Goal: Complete application form

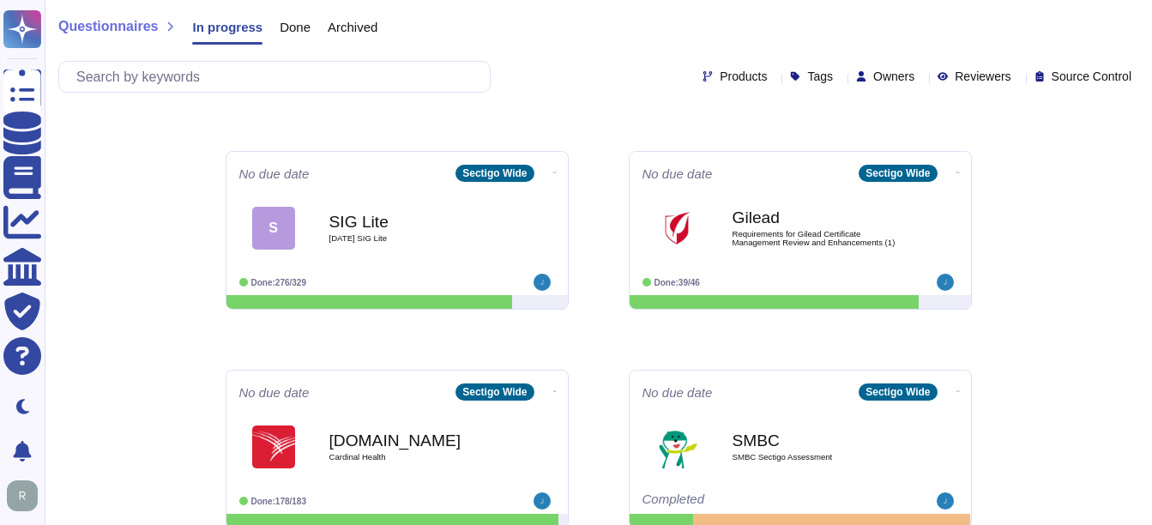
scroll to position [343, 0]
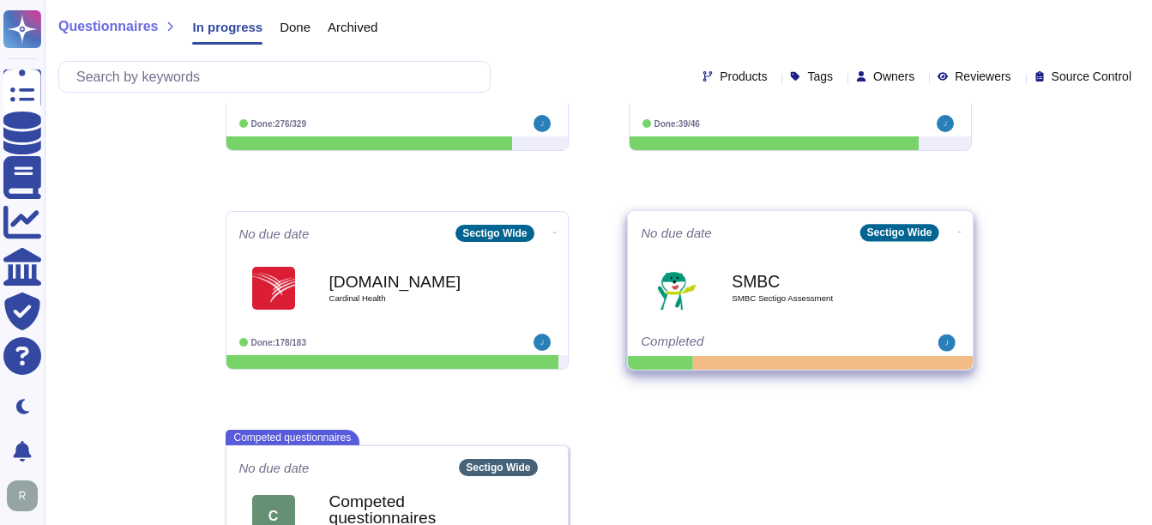
click at [806, 286] on b "SMBC" at bounding box center [817, 281] width 173 height 16
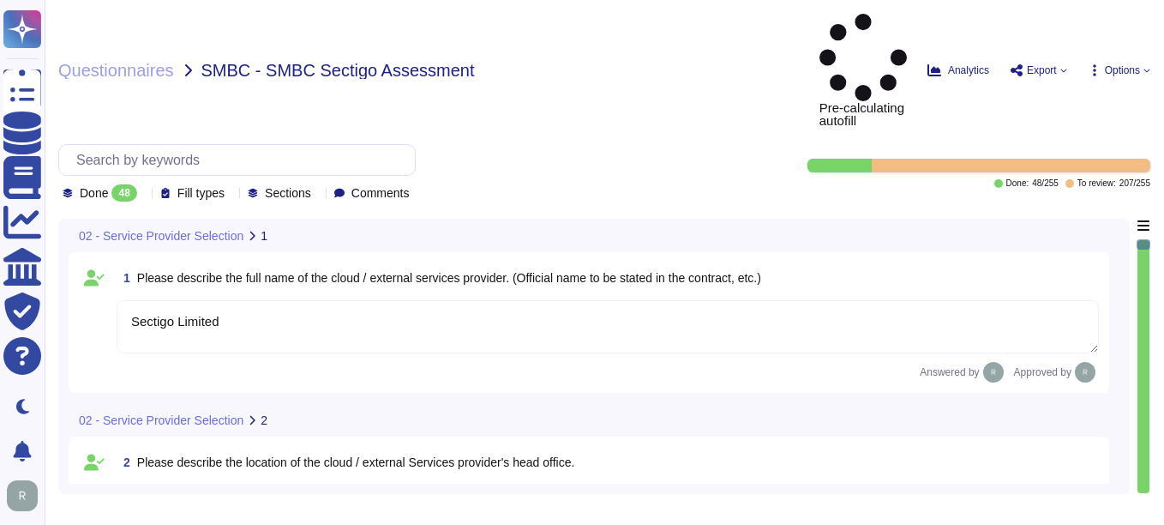
type textarea "Sectigo Limited"
type textarea "Sectigo's headquarters is located at [STREET_ADDRESS]."
type textarea "We currently have over 500 employees."
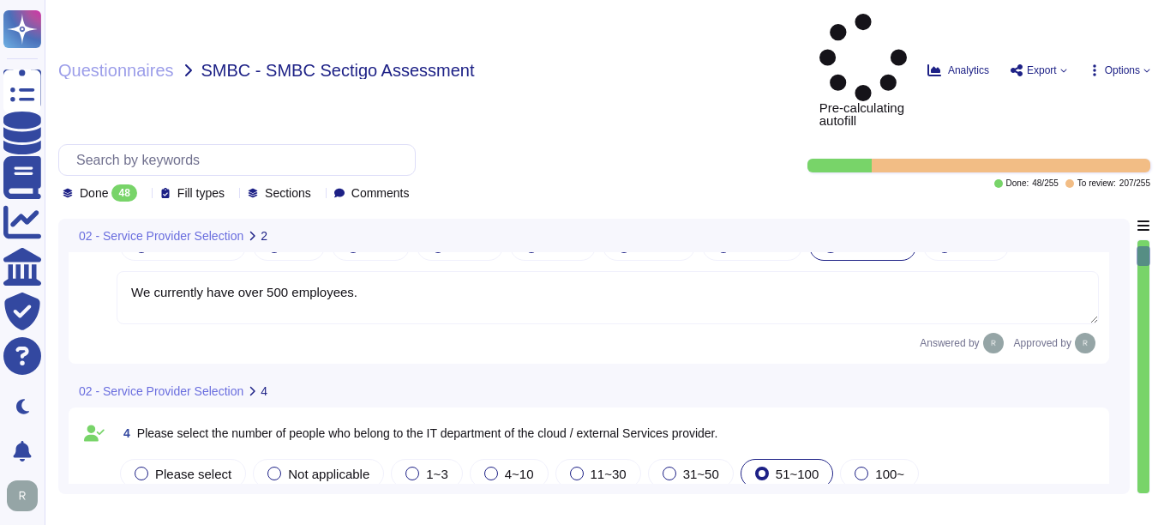
scroll to position [514, 0]
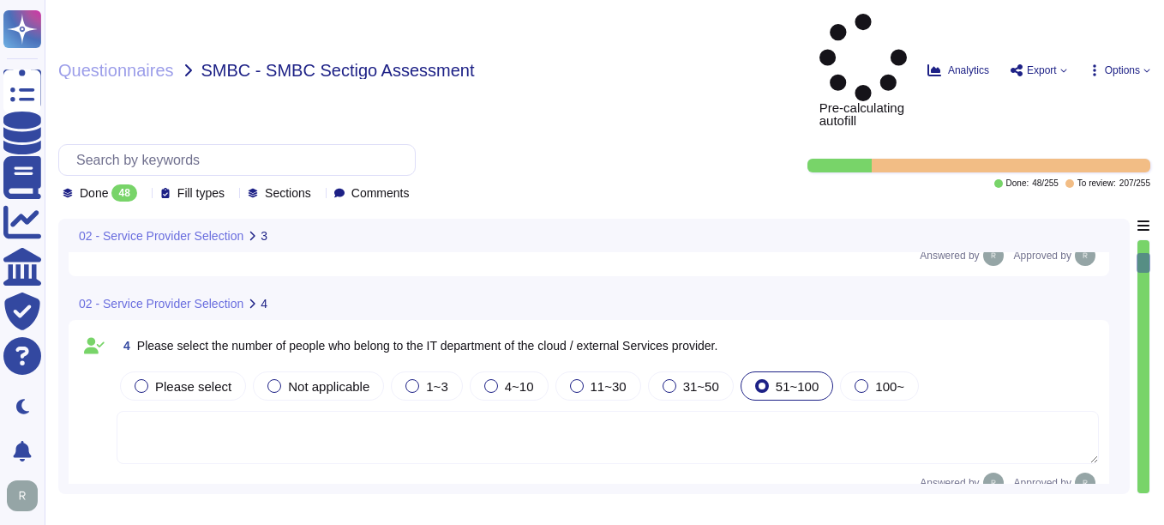
type textarea "The service to be provided is "Sectigo Certificate Manager," which offers digit…"
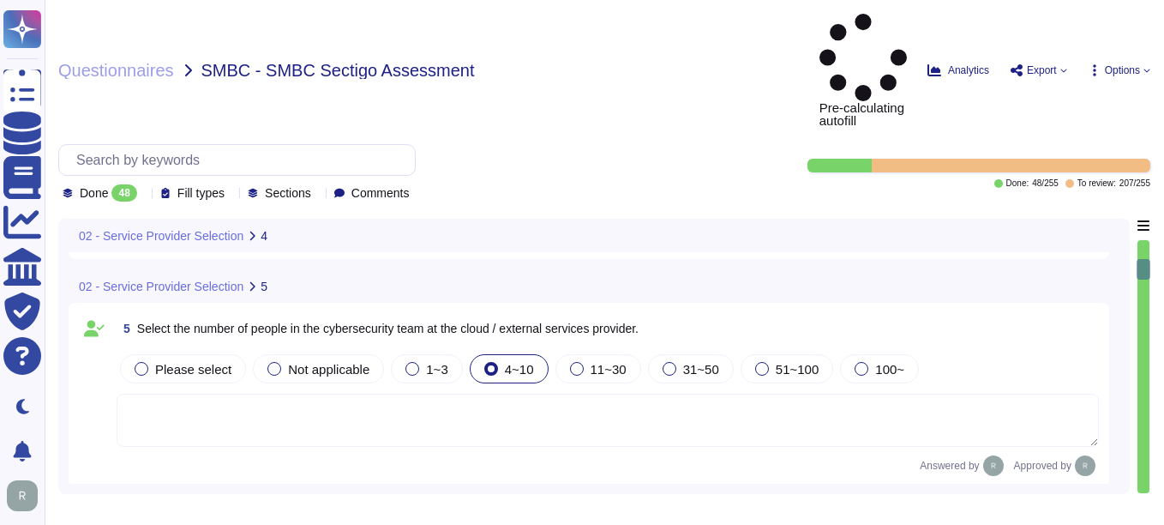
type textarea "The service provided is SaaS."
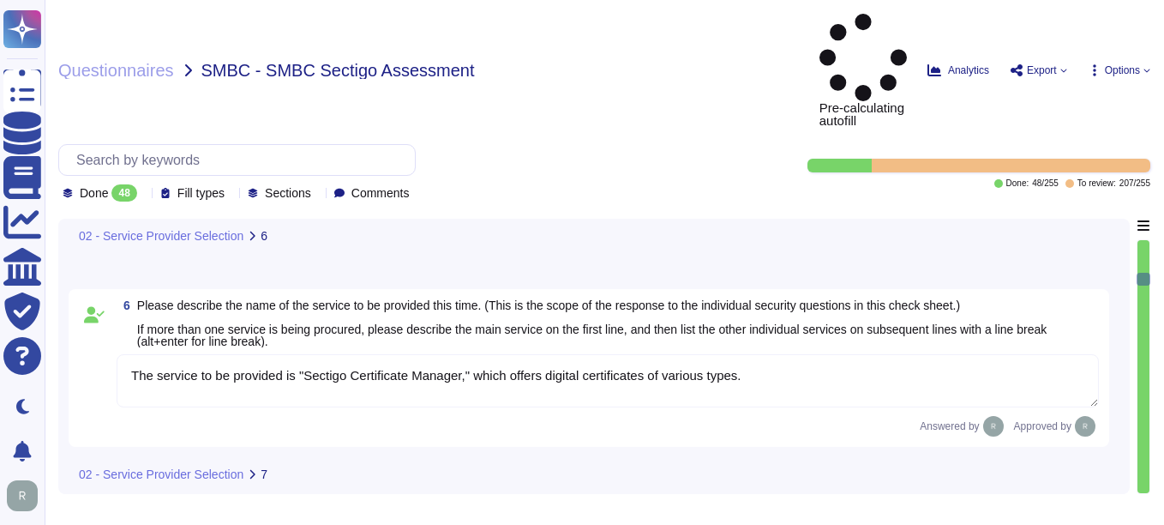
type textarea "Yes, our organization holds several security-related certifications, including …"
type textarea "Yes, Sectigo has a dedicated Information Security team that is part of its orga…"
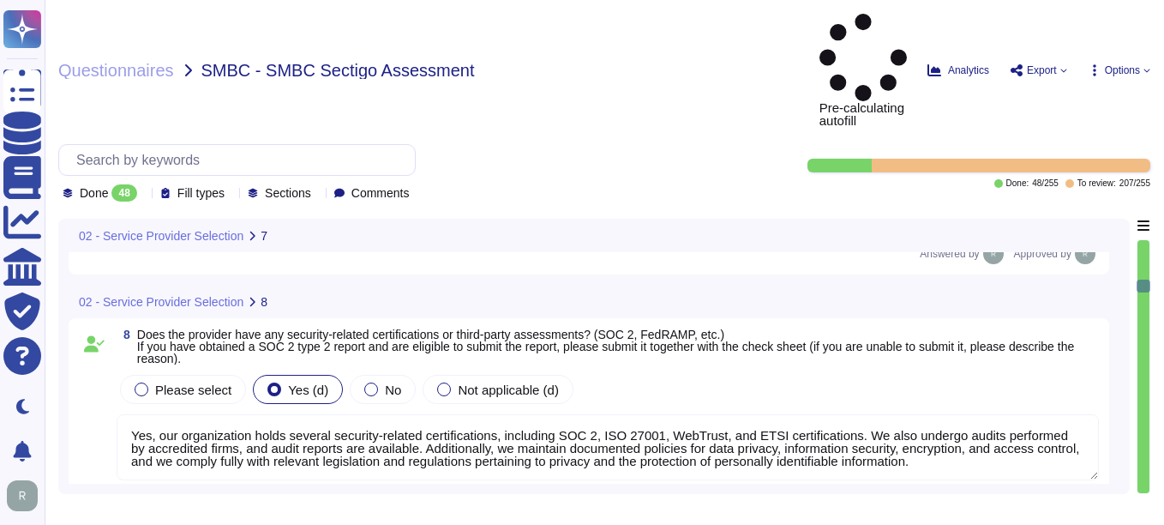
type textarea "Yes, there is a person responsible for information security, specifically the C…"
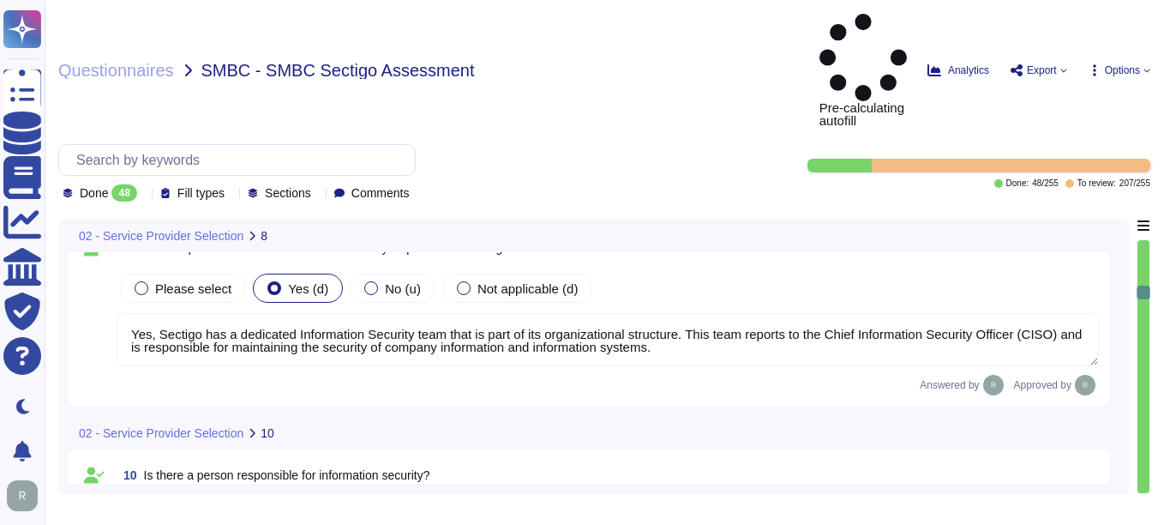
type textarea "The information security team is composed of qualified IT security staff who re…"
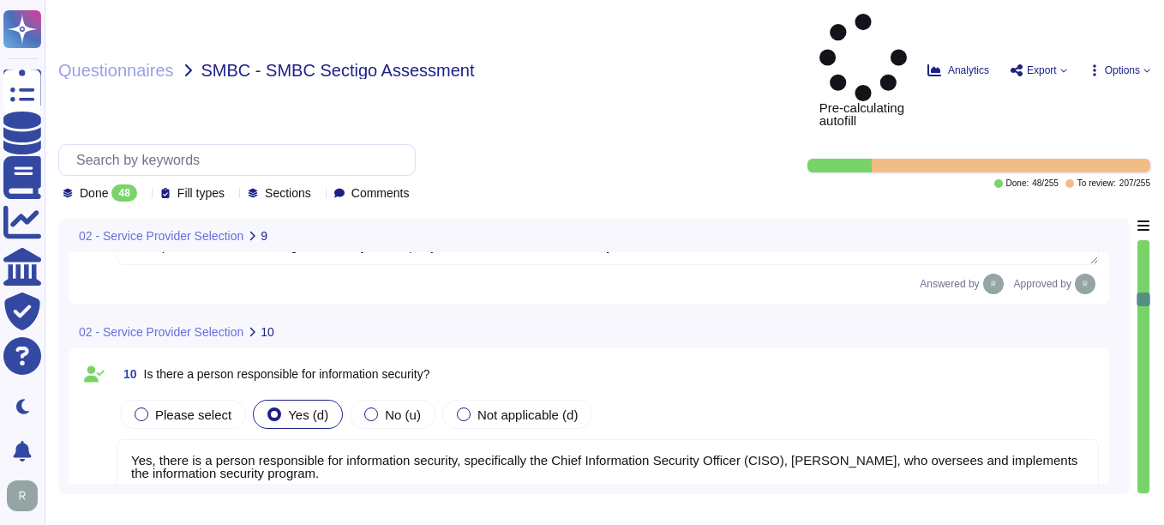
type textarea "Yes, there is a dedicated information security function responsible for securit…"
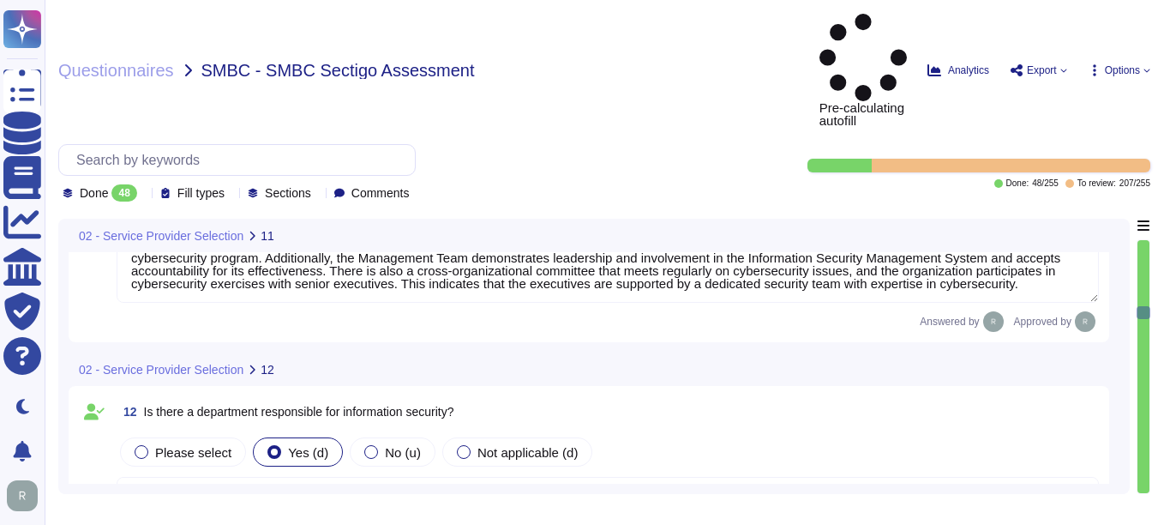
type textarea "Yes, we have an internal incident response team that is overseen by our Chief I…"
type textarea "Yes, we have documented and approved information security policies, standards, …"
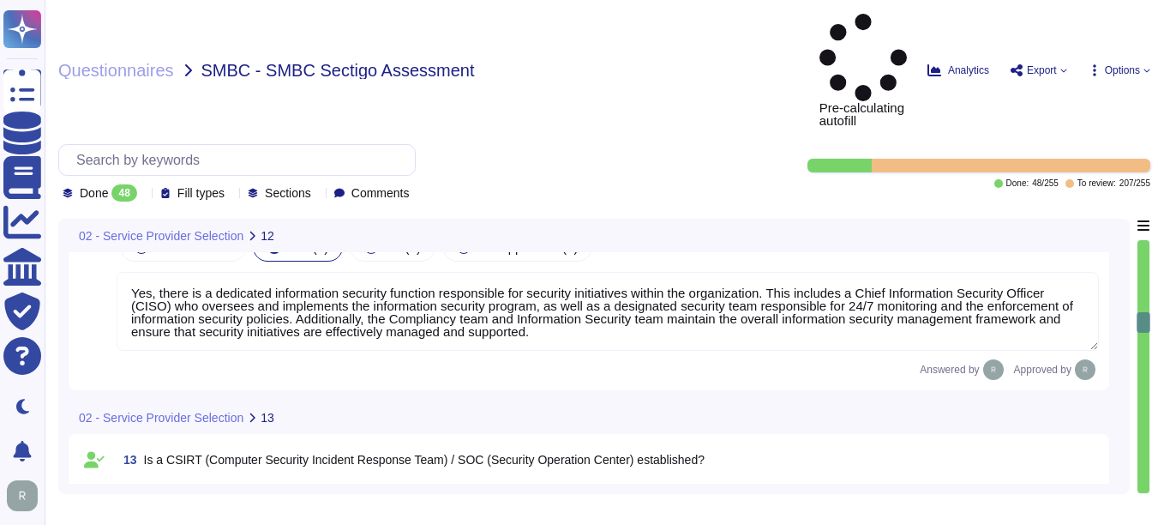
type textarea "Yes, we have a Supplier & Third-Party Relationship Policy as part of our third-…"
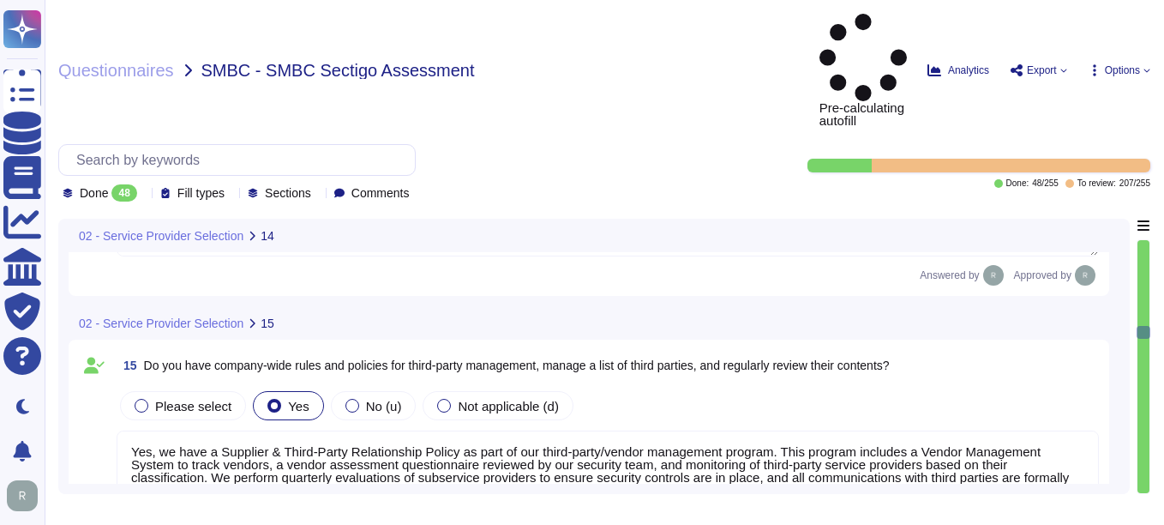
type textarea "Yes, we conduct information security training for employees at least once a yea…"
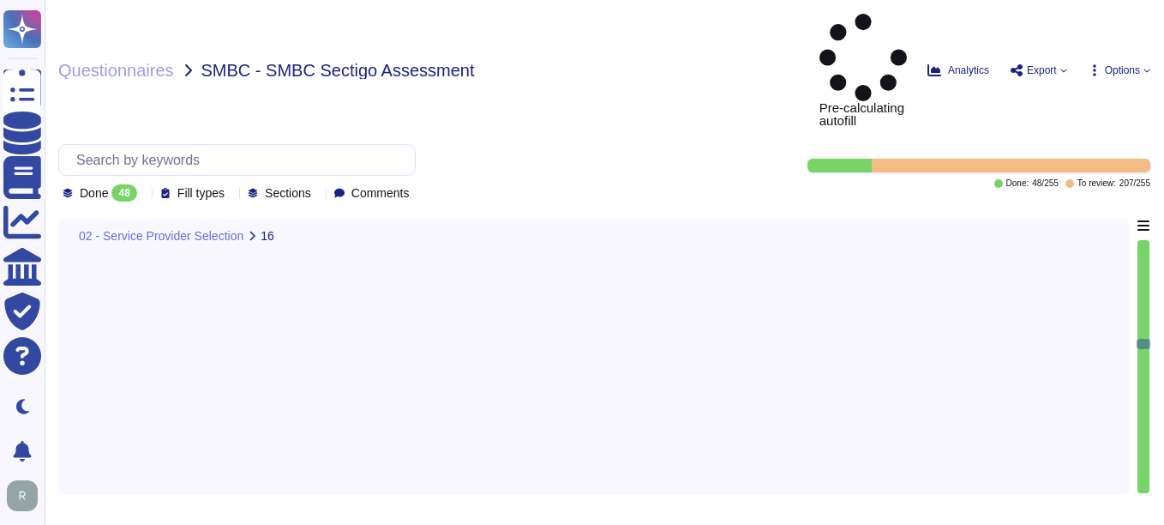
type textarea "Your Enterprise Sales representative will share."
type textarea "Yes, SLAs are clearly defined in their terms of service, including specific upt…"
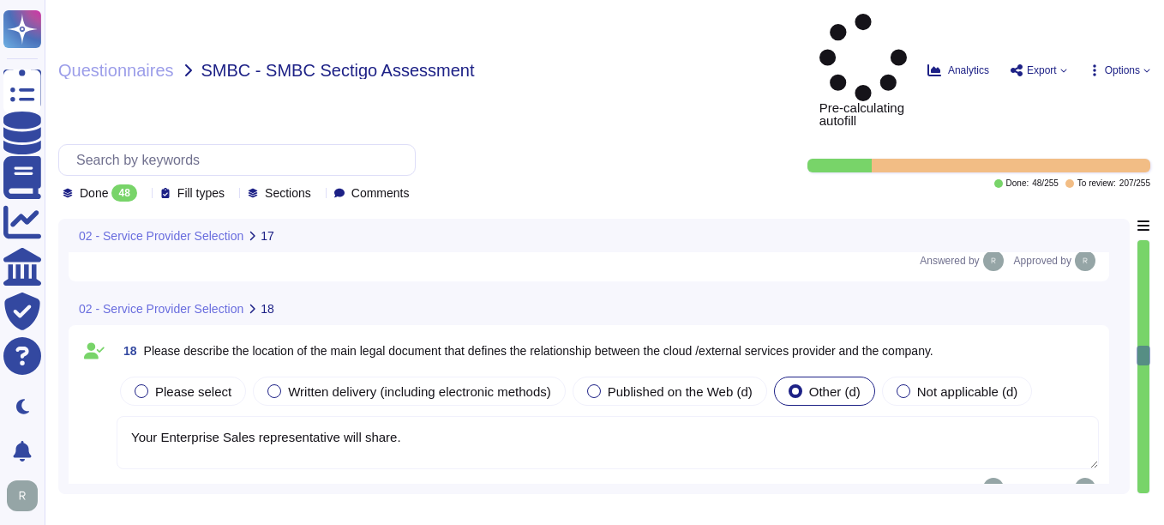
type textarea "No, we do not use subcontractors for this service. All development work is inte…"
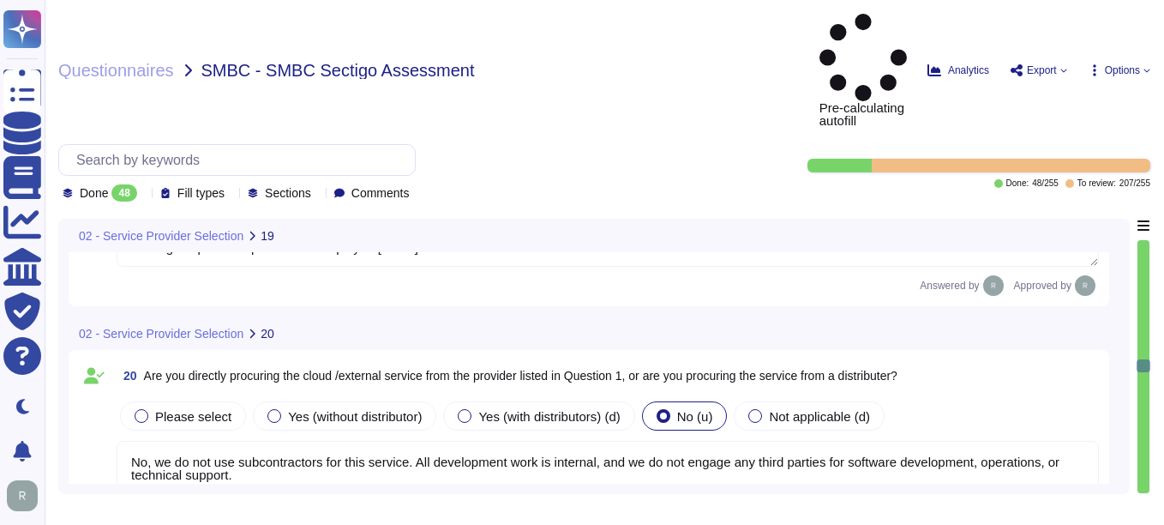
type textarea "Yes, the services provided include digital identity solutions, publicly trusted…"
type textarea "Yes, there is a standard scheduled maintenance window for service, which occurs…"
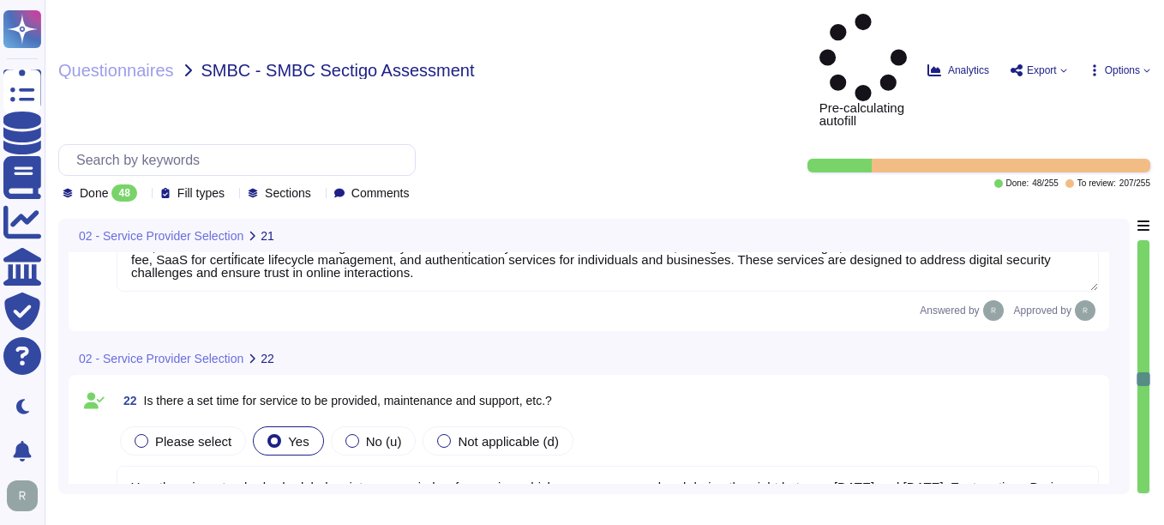
type textarea "You can discuss this with your enterprise sales representative."
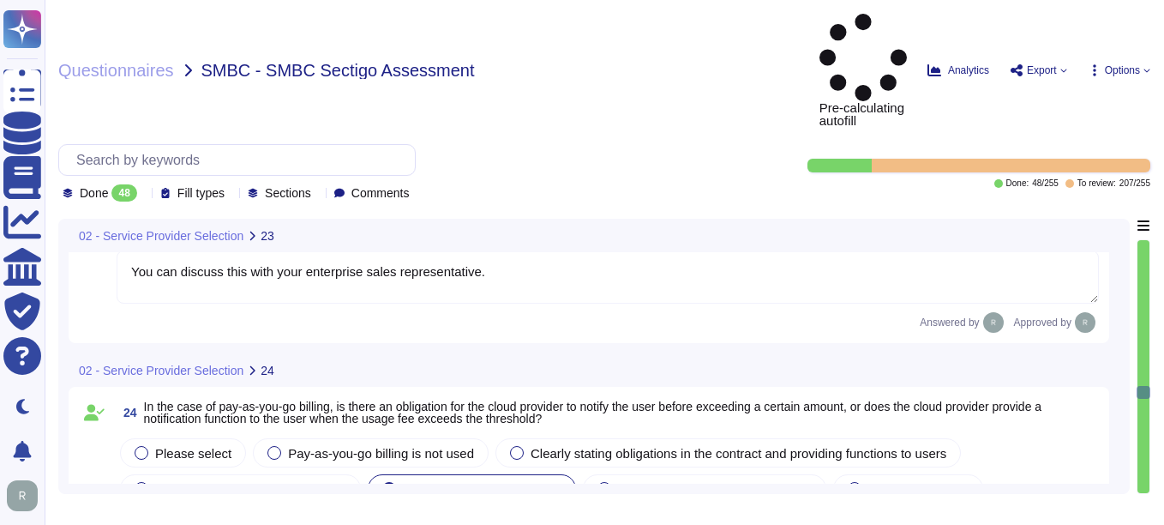
type textarea "You can discuss this with your enterprise sales representative."
type textarea "Sectigo is committed to compliance with all relevant legal, statutory, regulato…"
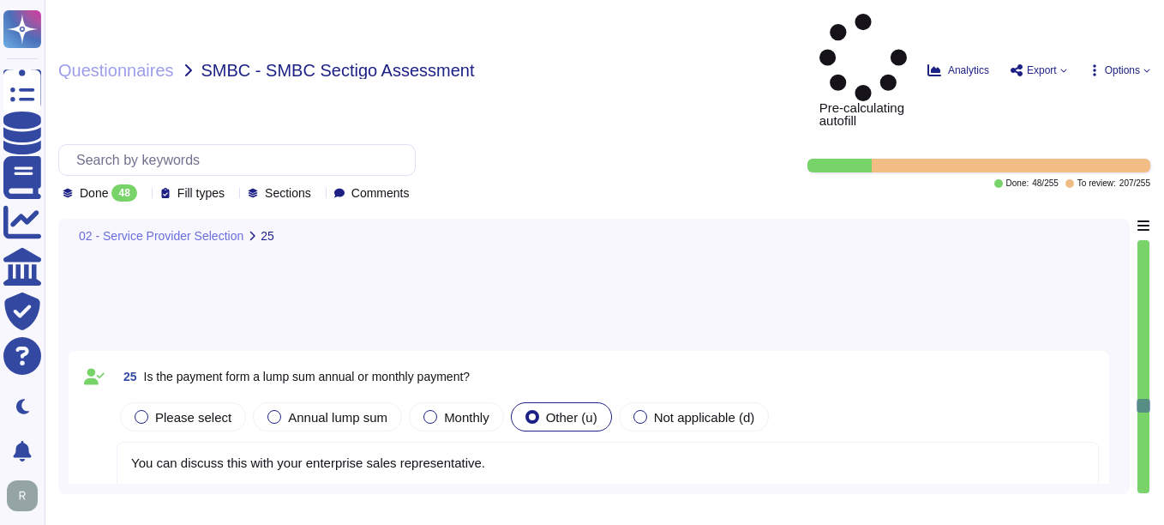
type textarea "The governing law is the law of the jurisdiction where the personnel are locate…"
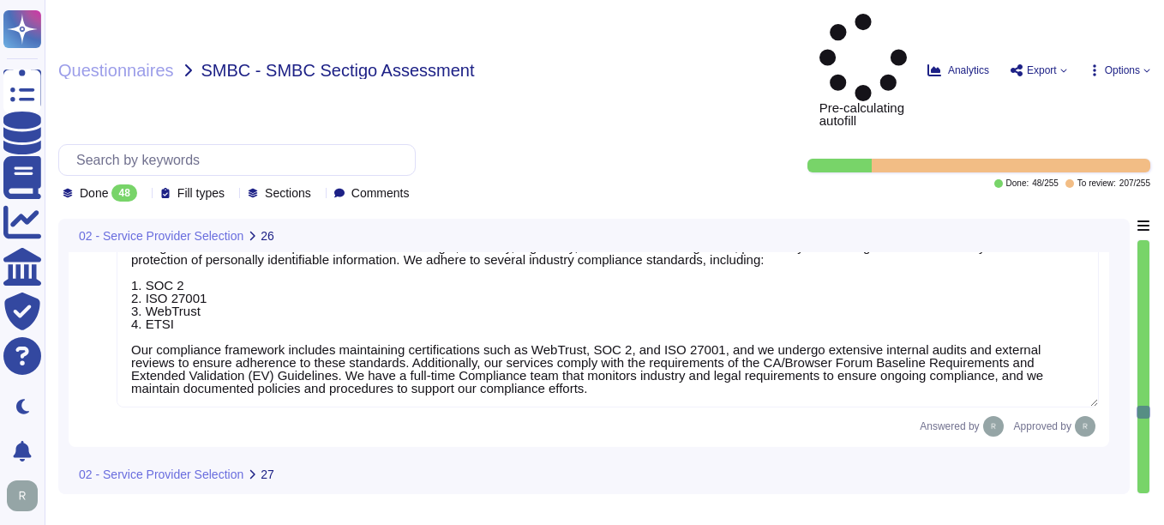
type textarea "Yes. Our SCM is a SaaS offering which can be accessed through popular browsers …"
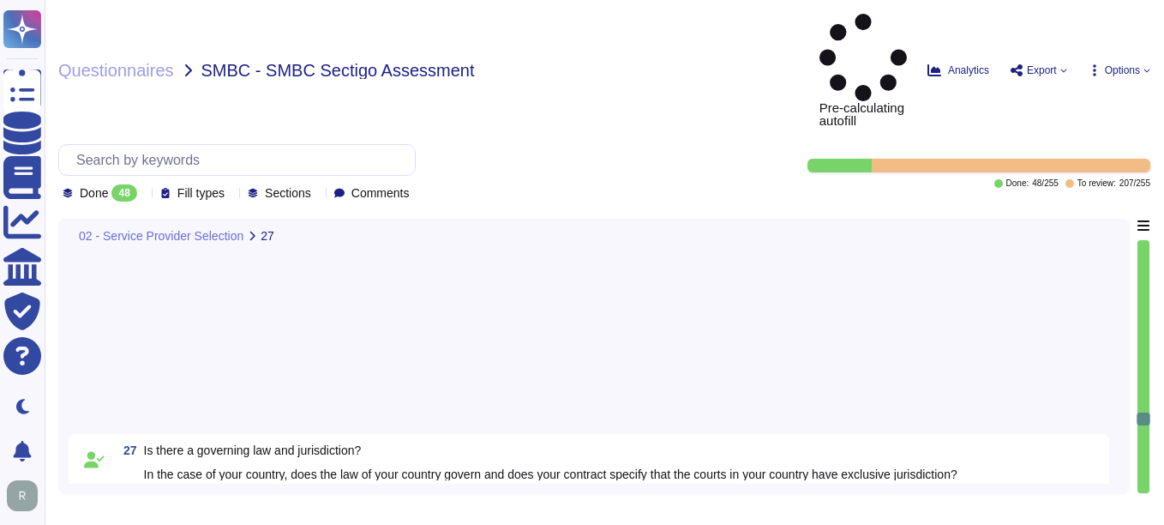
type textarea "Yes, there is a defined scope of responsibility for the management of the user.…"
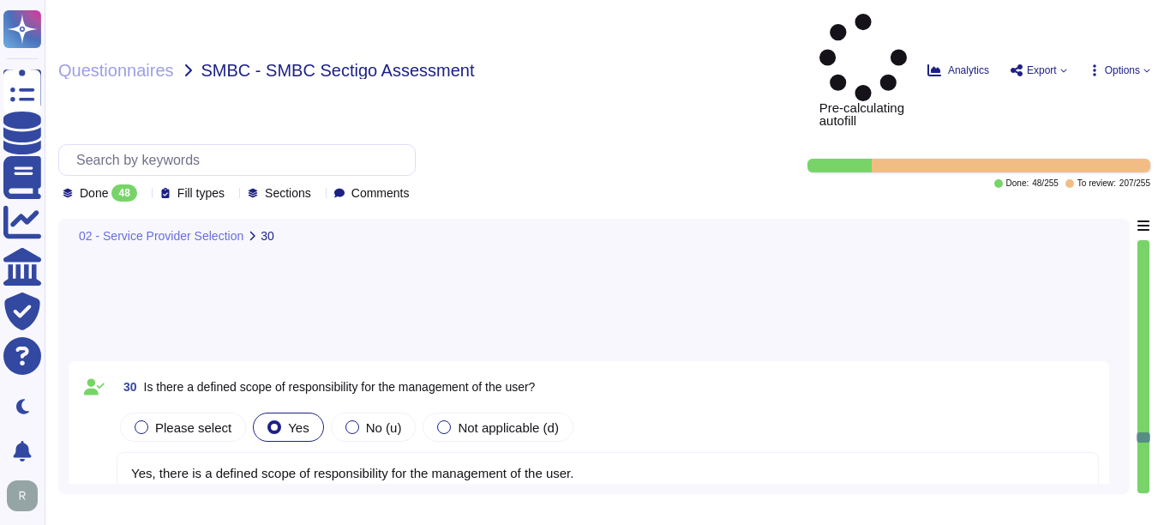
type textarea "Yes. Data is stored in colocation centers in [GEOGRAPHIC_DATA] or [GEOGRAPHIC_D…"
type textarea "Access to the data stored on the cloud or external service is governed by speci…"
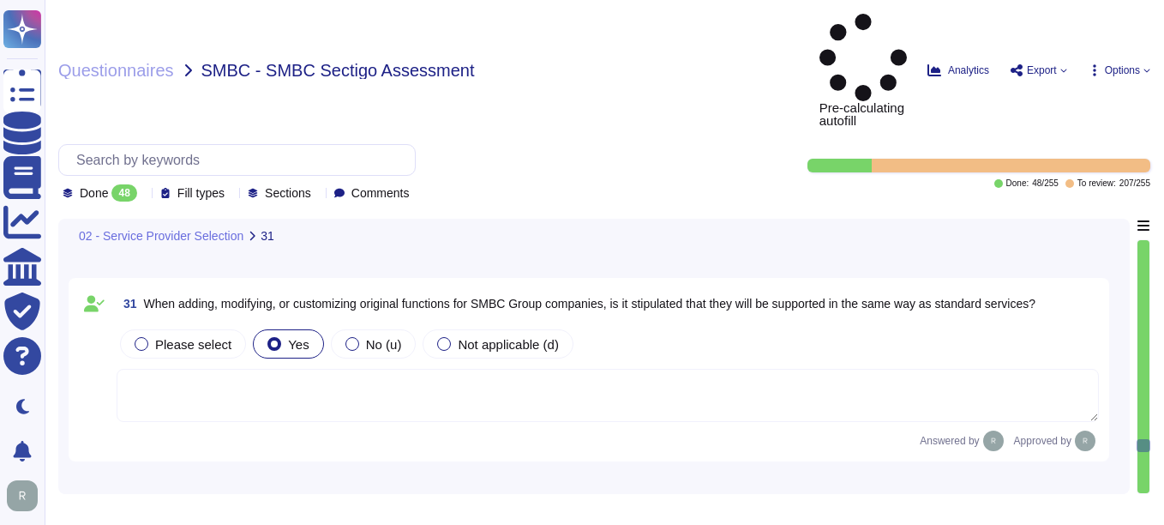
type textarea "Yes, we maintain documented policies for data privacy, information security, en…"
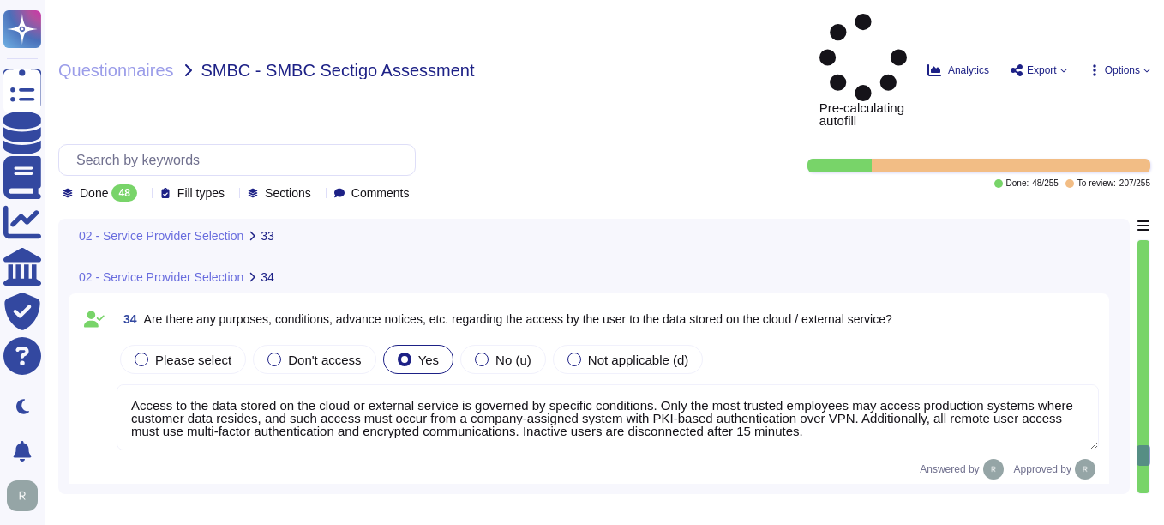
type textarea "The only personally identifiable information (PII) our system has access to inc…"
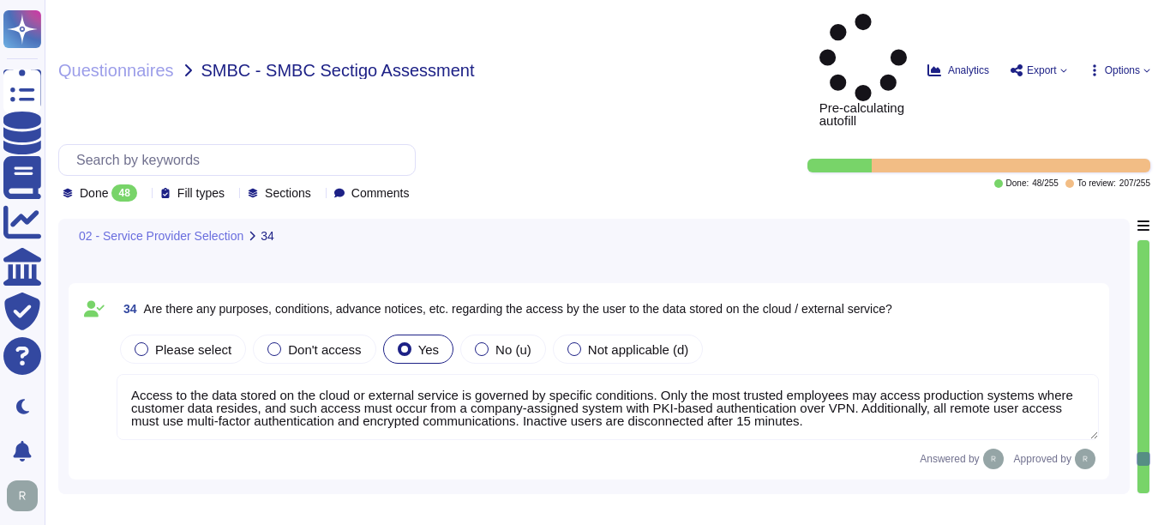
type textarea "No. We do not use subcontractors for this service."
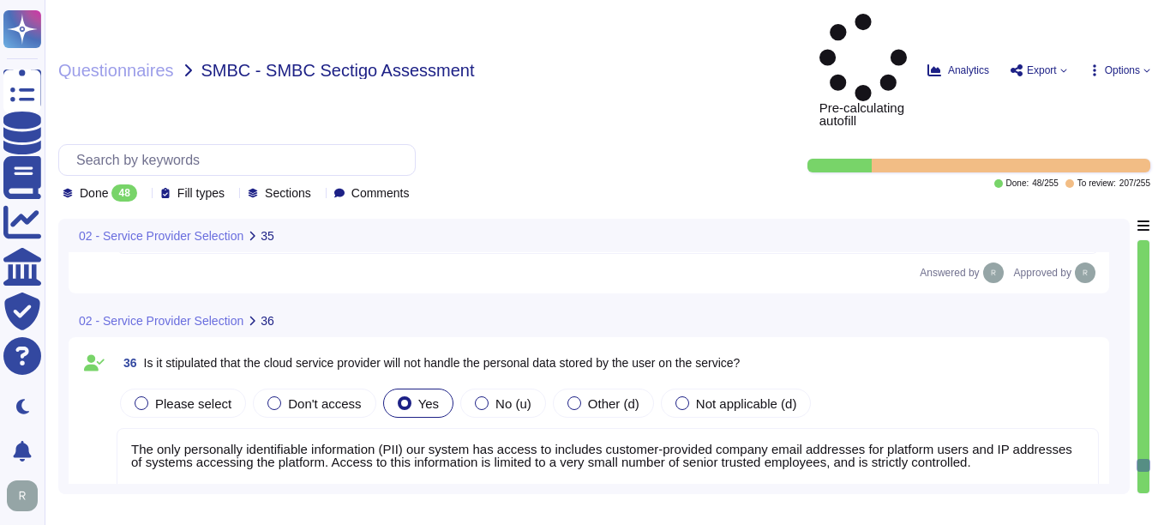
type textarea "No, we do not use subcontractors for this service."
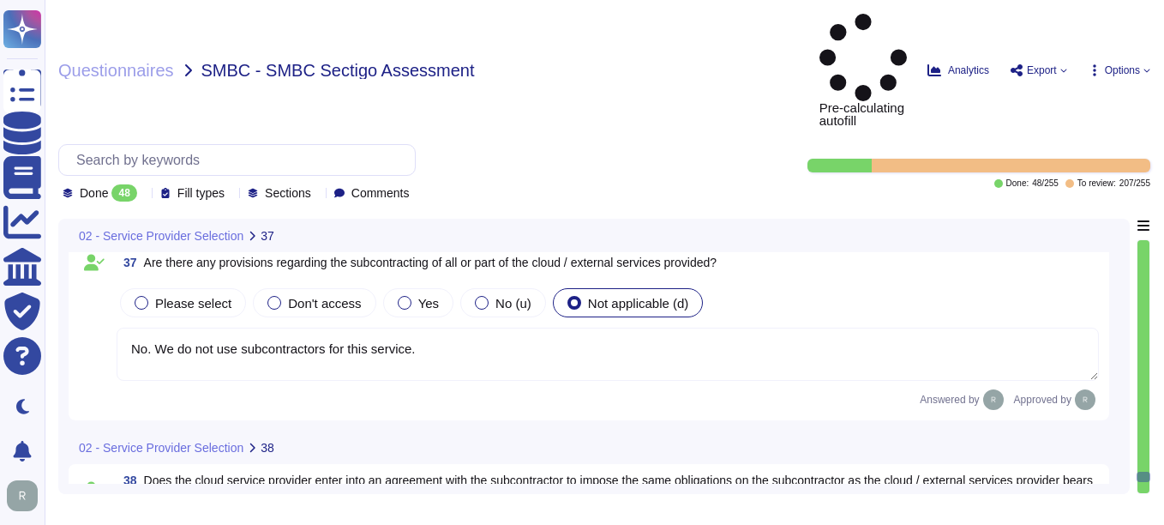
type textarea "We do not permit customers to perform their own audits. Upon request we can sup…"
type textarea "Customers manage their own accounts and permissions in the SCM. User accounts a…"
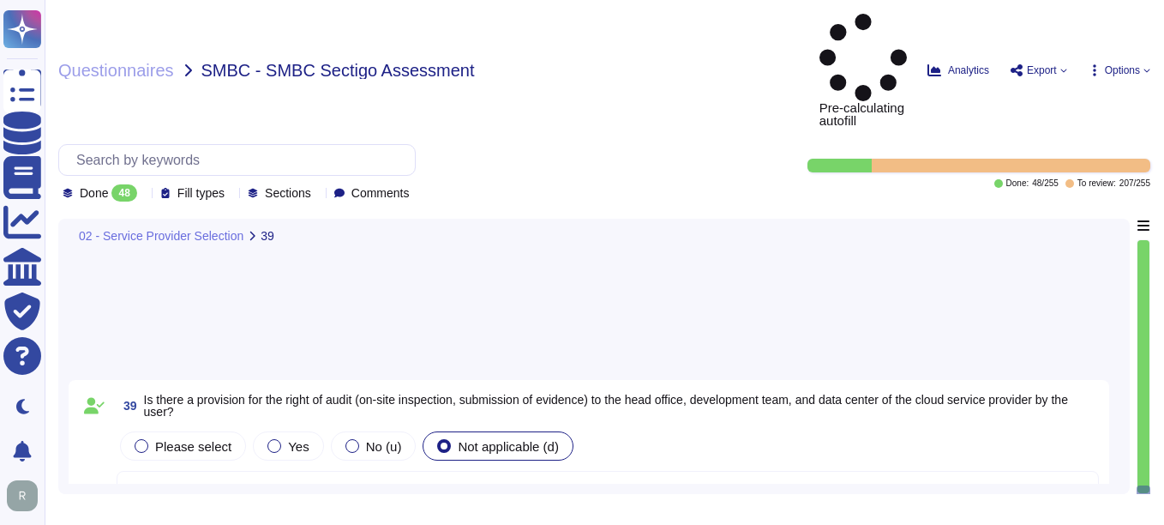
type textarea "The audit log can be downloaded from Sectigo SCM. There is an Audit API to inte…"
type textarea "The audit log can be downloaded from Sectigo SCM. There is an Audit API availab…"
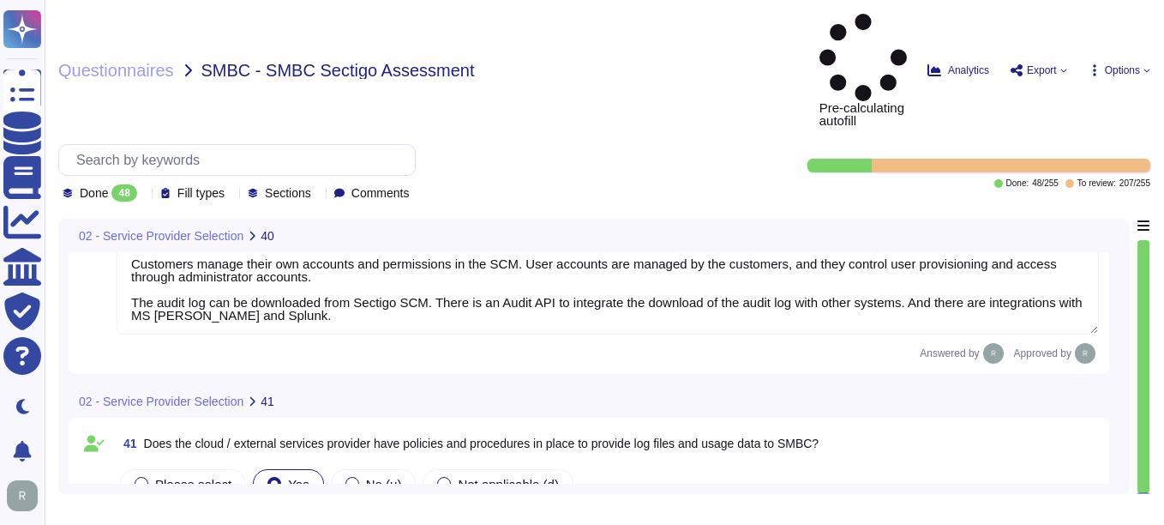
type textarea "Yes, we have documented and approved information security policies, standards, …"
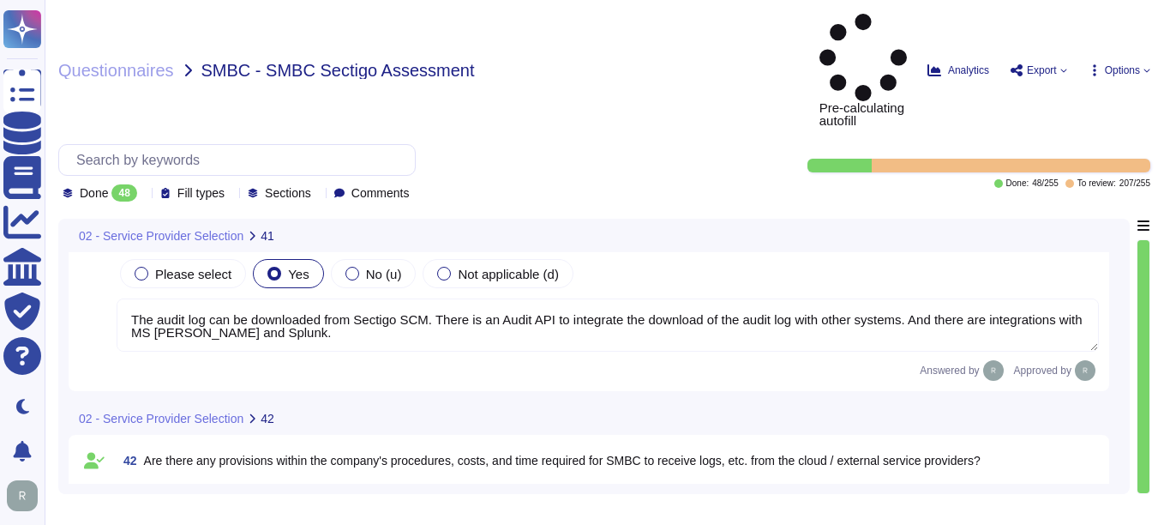
type textarea "Yes, Sectigo maintains documented policies and procedures for incident manageme…"
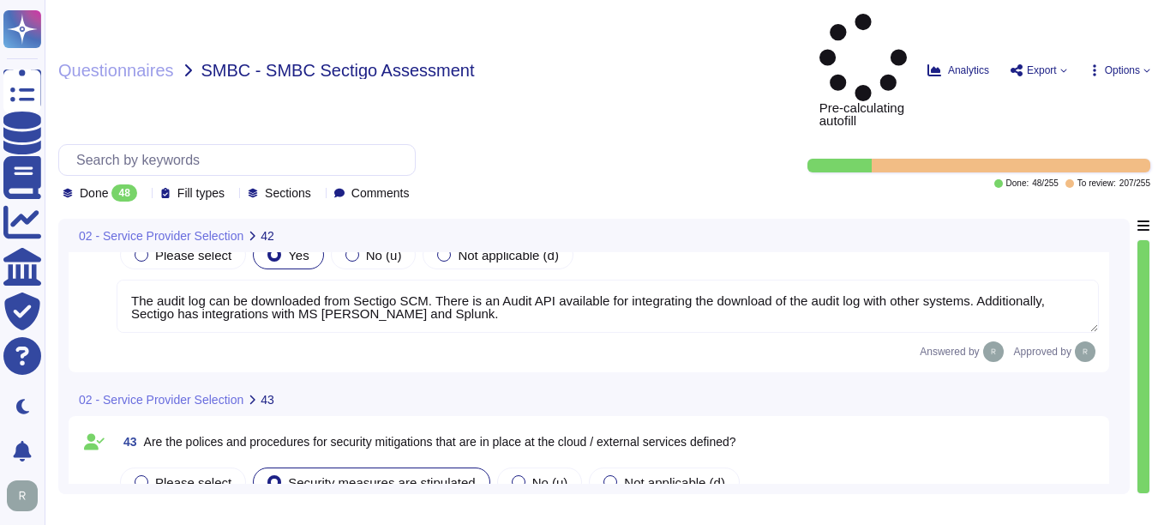
type textarea "Yes, there are established policies and procedures for providing information on…"
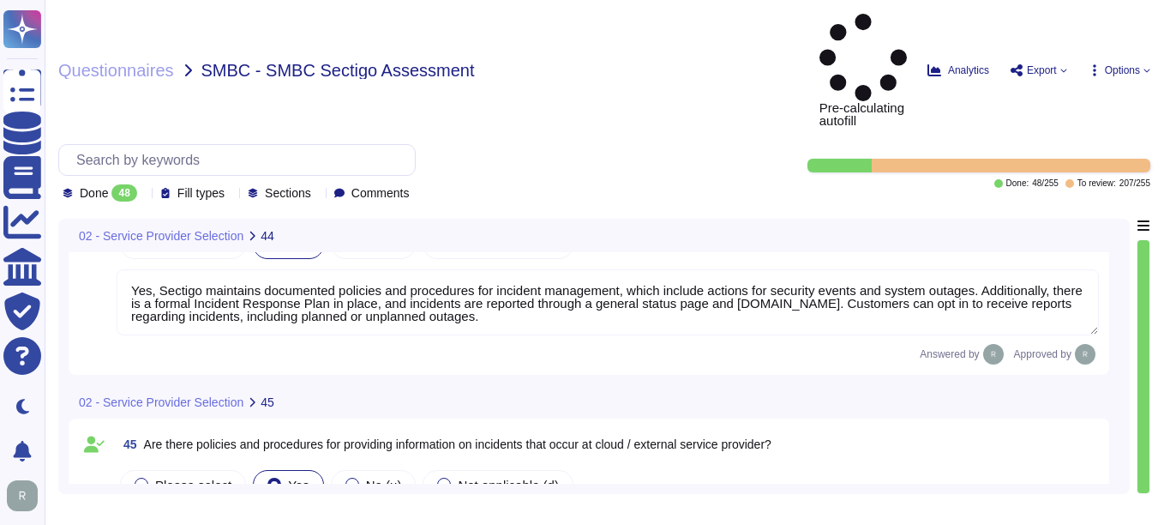
type textarea "The notification plan includes a commitment to respond as soon as reasonably po…"
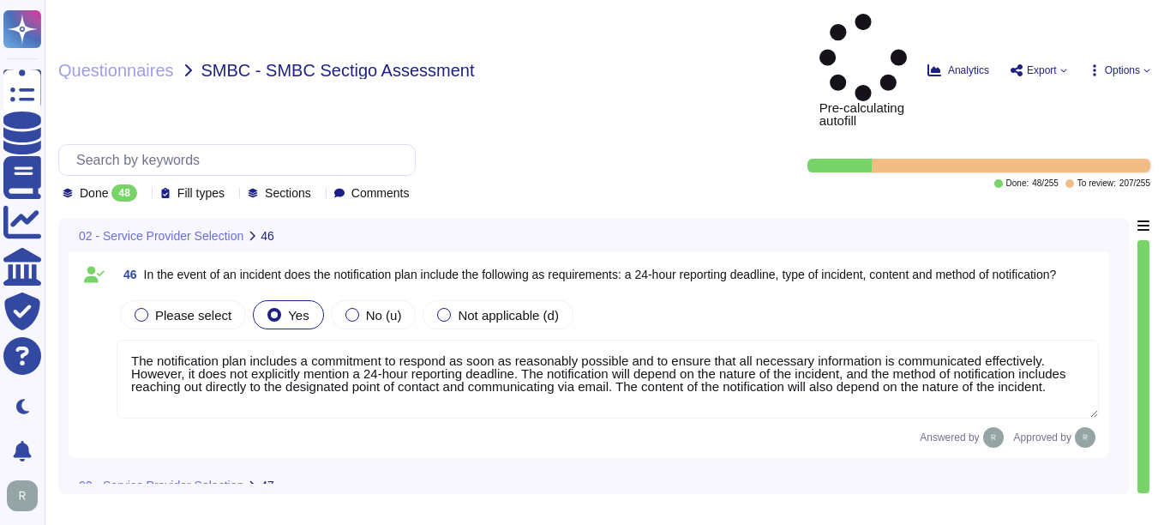
type textarea "Yes, our organization has defined Recovery Time Objectives (RTO) and Recovery P…"
type textarea "Sectigo shall make reasonable efforts to notify Subscribers via e-mail of the i…"
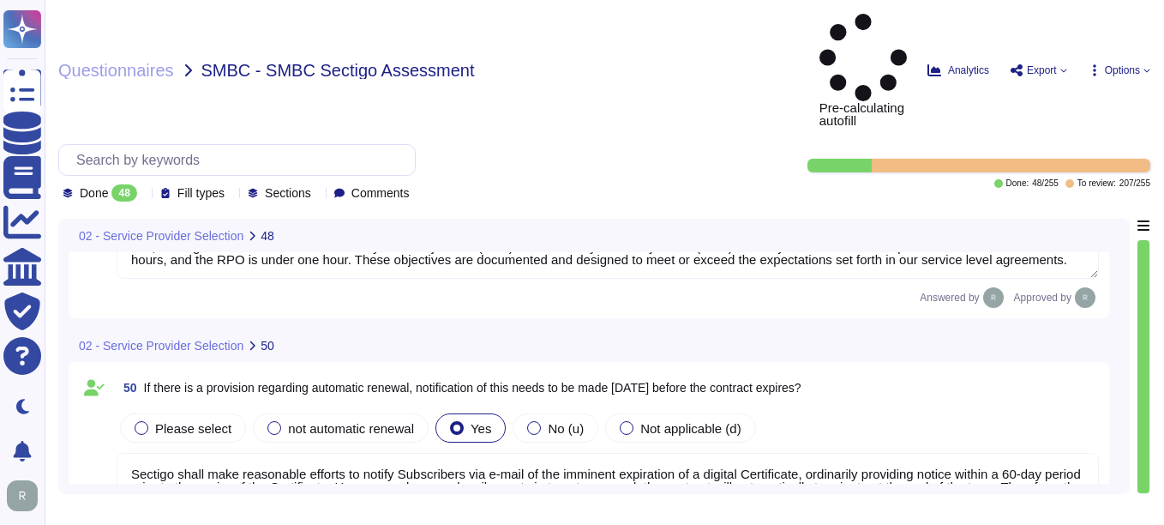
scroll to position [10834, 0]
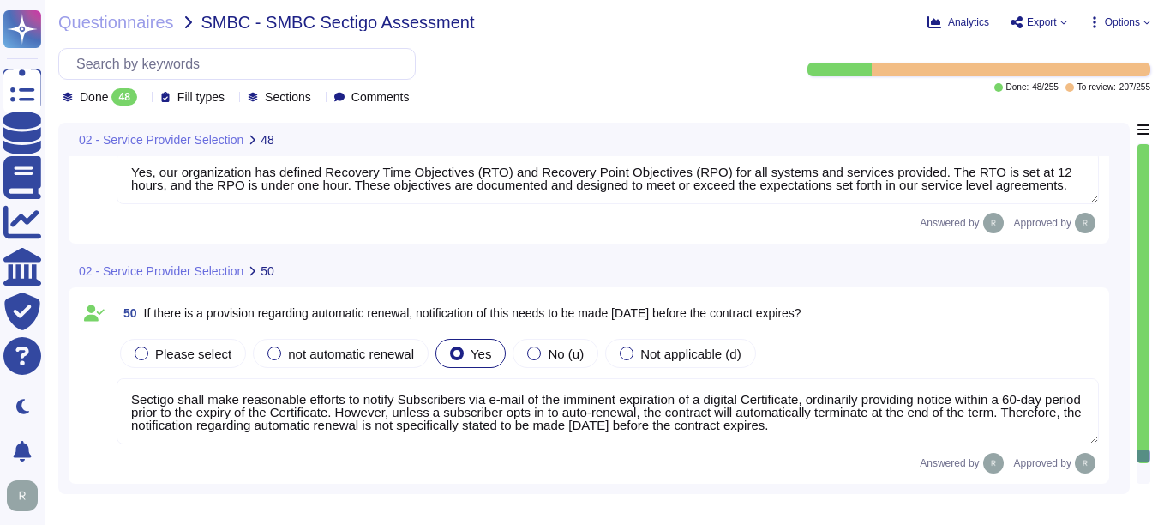
drag, startPoint x: 144, startPoint y: 309, endPoint x: 922, endPoint y: 304, distance: 777.7
click at [922, 304] on div "50 If there is a provision regarding automatic renewal, notification of this ne…" at bounding box center [608, 313] width 983 height 31
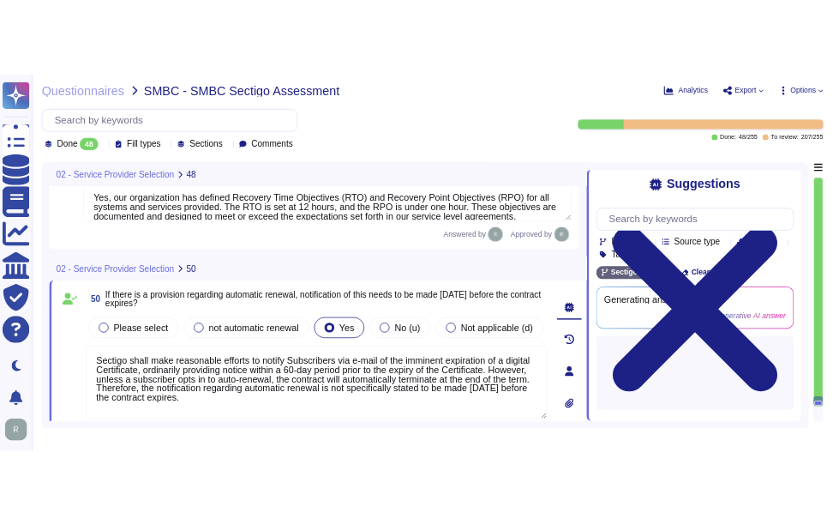
scroll to position [10856, 0]
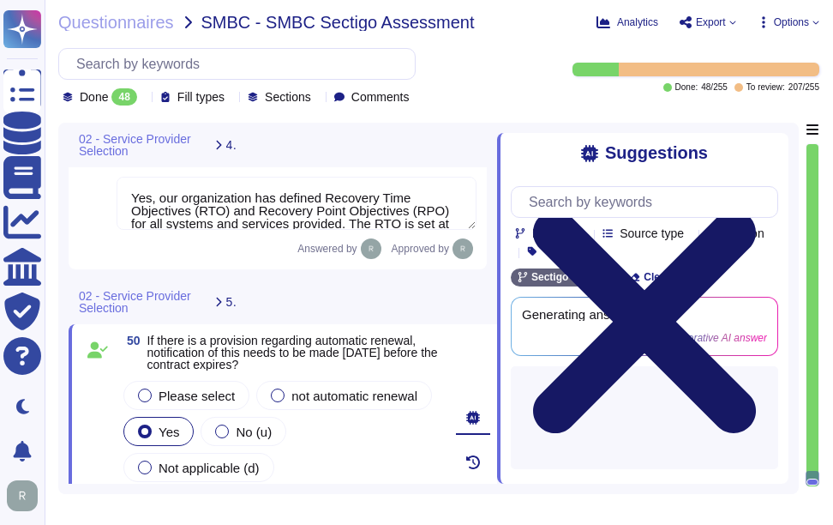
click at [756, 210] on icon at bounding box center [644, 321] width 223 height 223
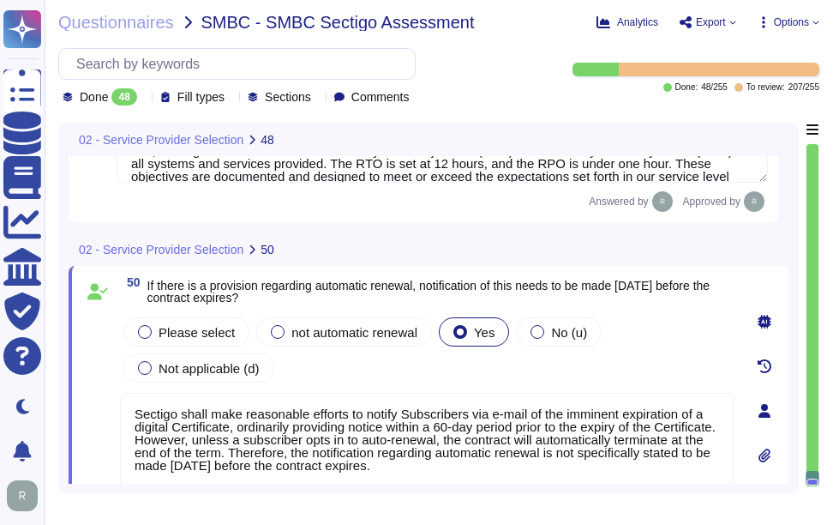
drag, startPoint x: 148, startPoint y: 283, endPoint x: 324, endPoint y: 294, distance: 176.1
click at [324, 294] on span "If there is a provision regarding automatic renewal, notification of this needs…" at bounding box center [440, 292] width 586 height 24
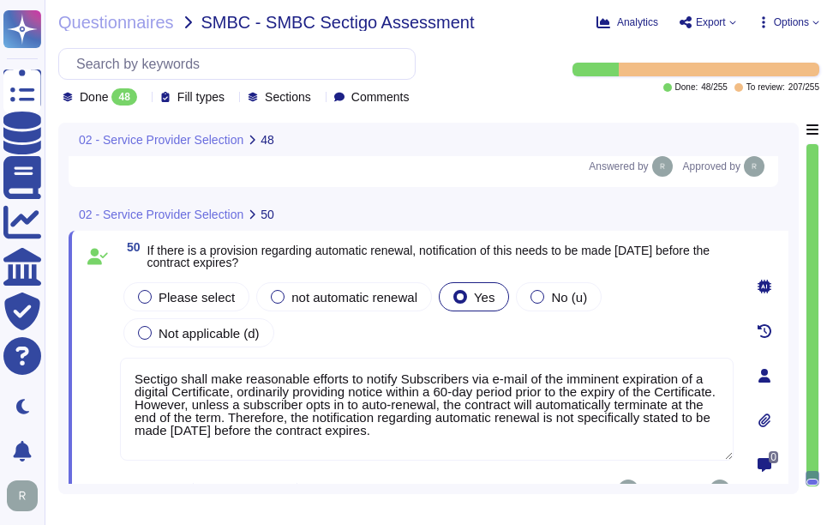
scroll to position [10928, 0]
